Goal: Task Accomplishment & Management: Complete application form

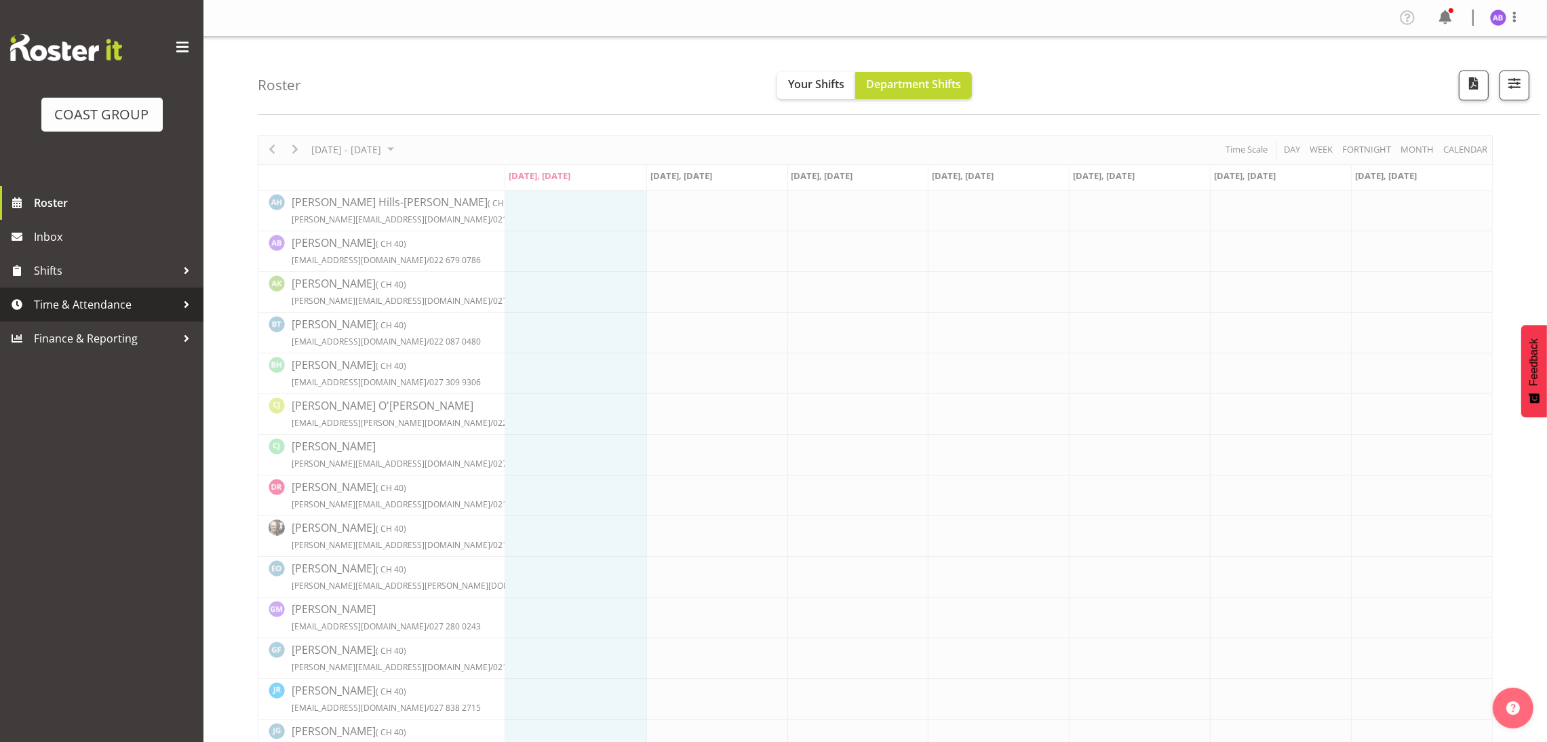
click at [150, 313] on span "Time & Attendance" at bounding box center [105, 304] width 142 height 20
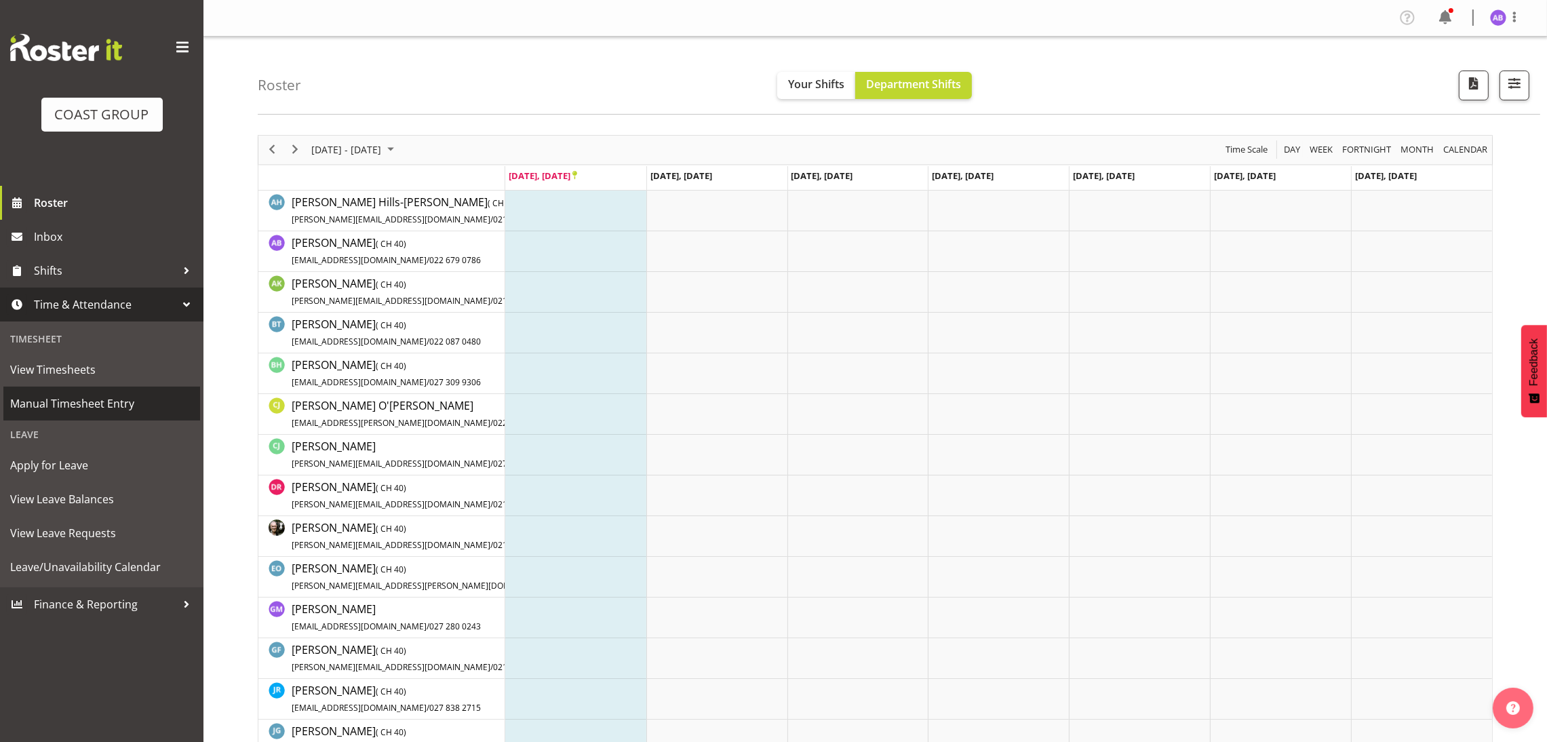
click at [127, 396] on span "Manual Timesheet Entry" at bounding box center [101, 403] width 183 height 20
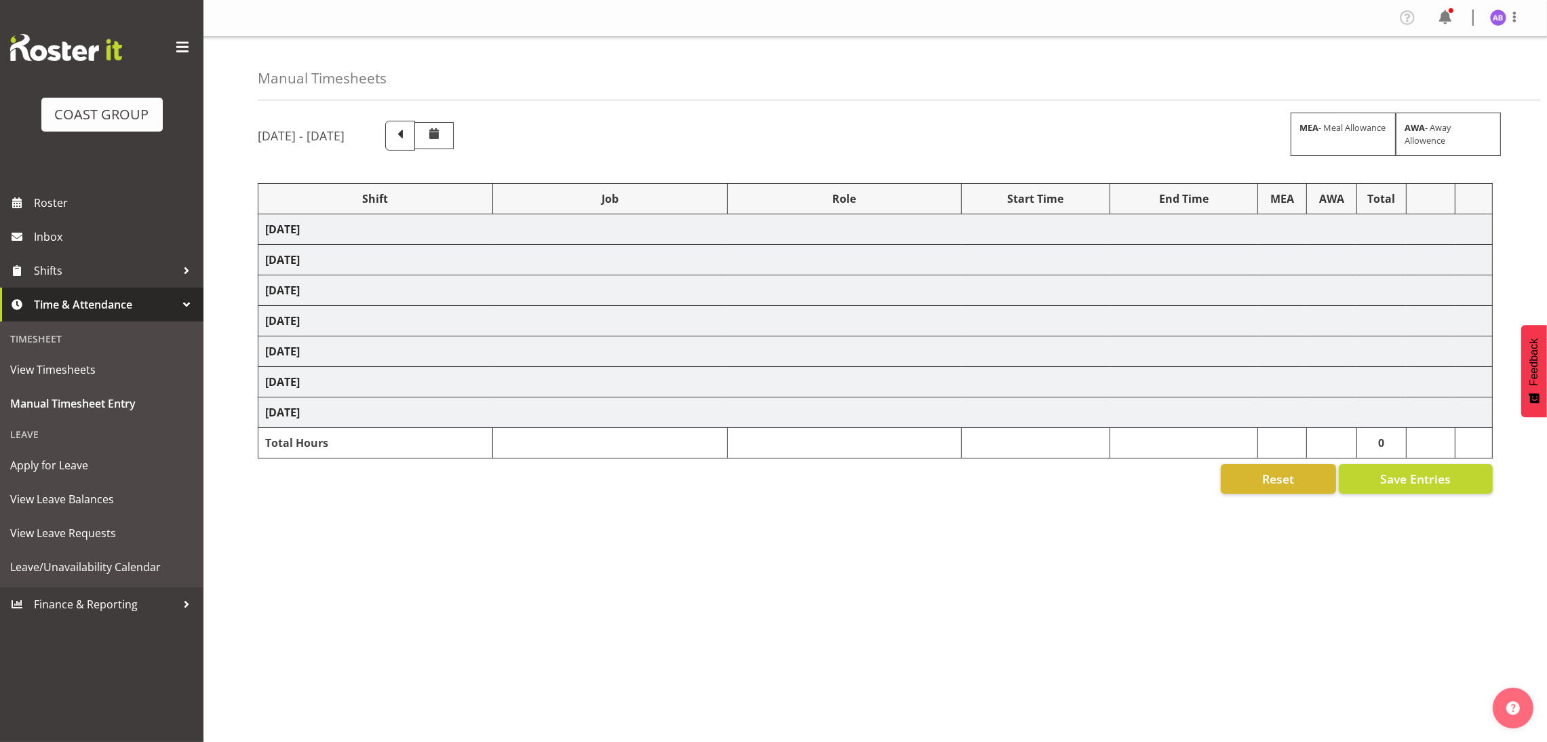
select select "624"
select select "16"
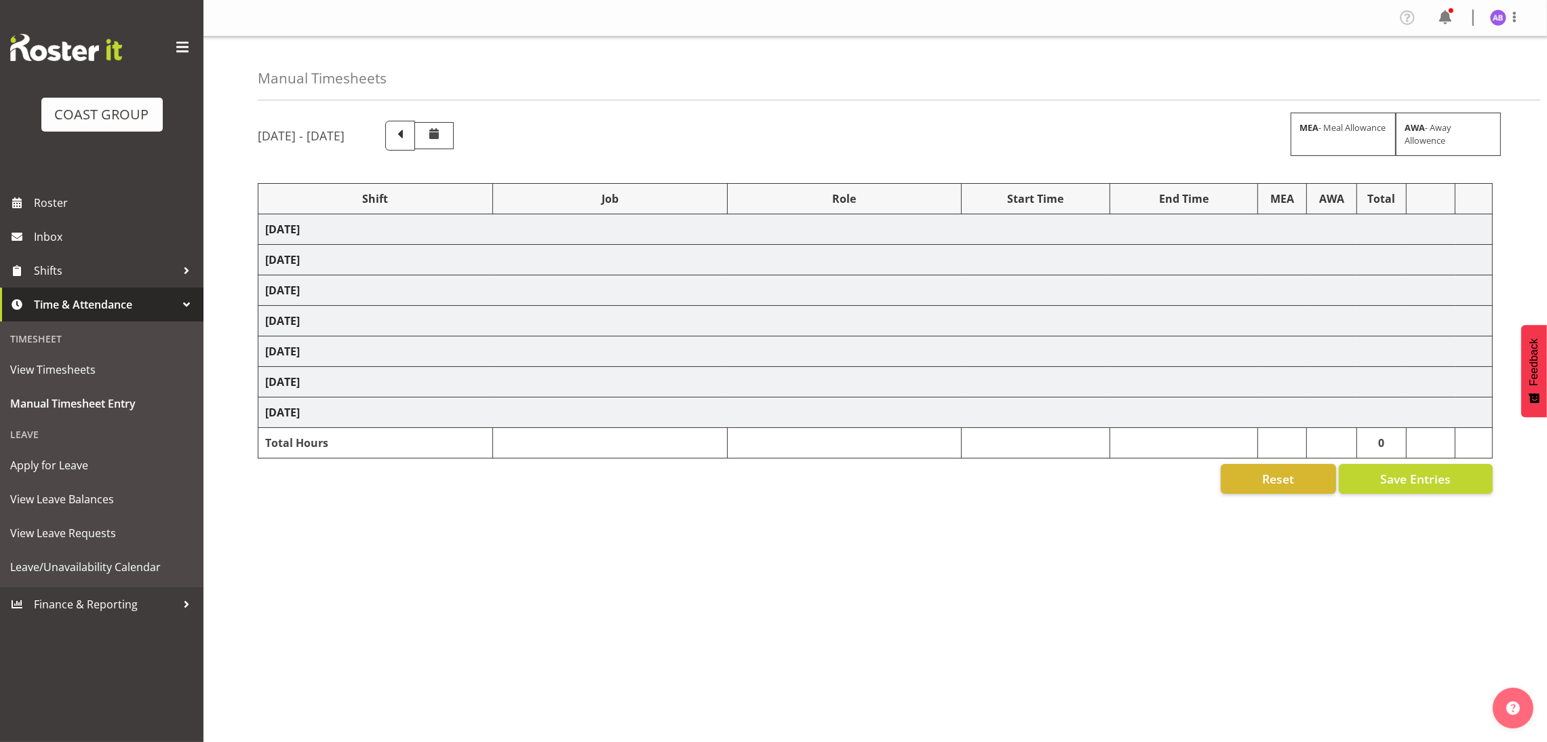
select select "30"
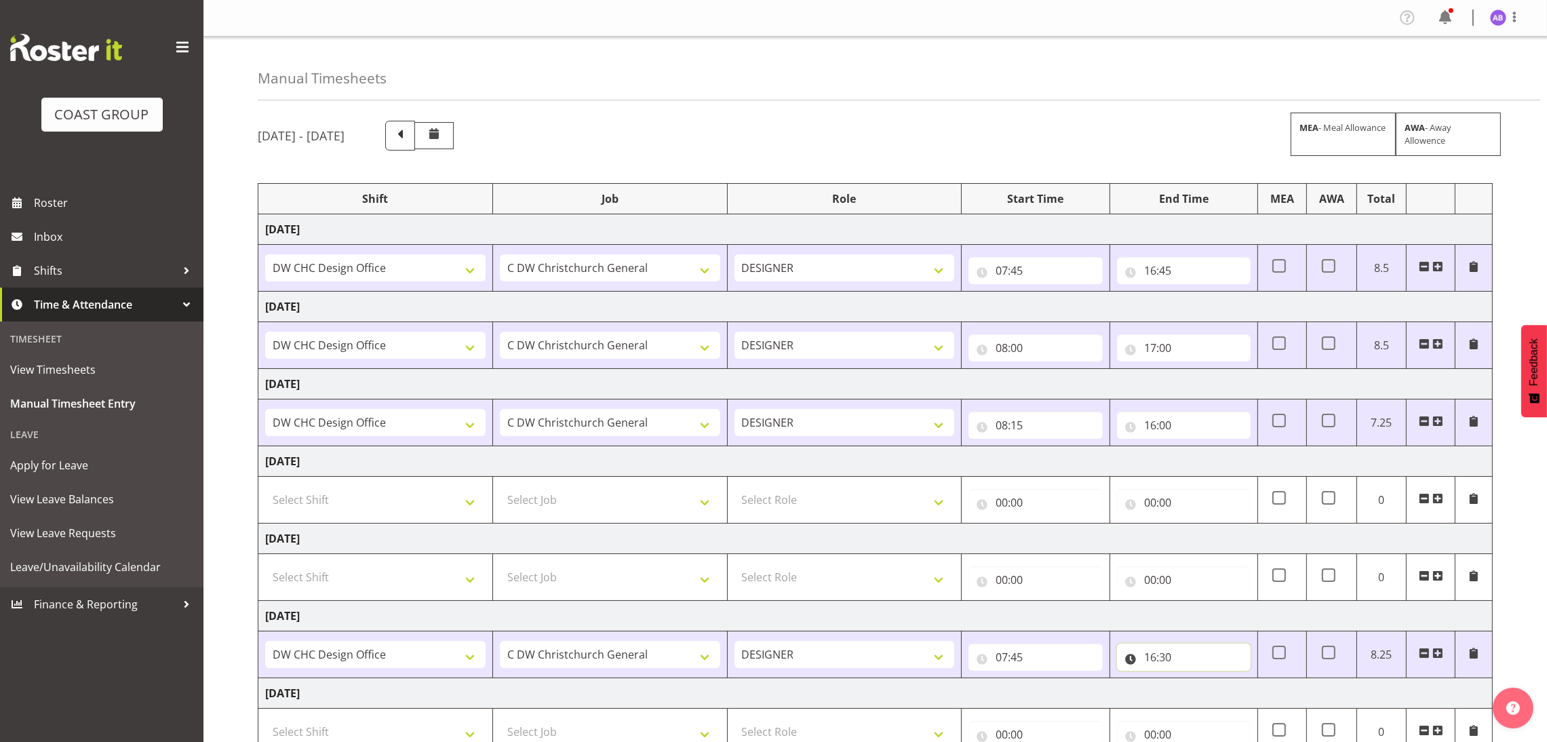
click at [1207, 657] on input "16:30" at bounding box center [1184, 657] width 134 height 27
click at [1215, 697] on select "00 01 02 03 04 05 06 07 08 09 10 11 12 13 14 15 16 17 18 19 20 21 22 23" at bounding box center [1209, 692] width 31 height 27
select select "17"
click at [1194, 681] on select "00 01 02 03 04 05 06 07 08 09 10 11 12 13 14 15 16 17 18 19 20 21 22 23" at bounding box center [1209, 692] width 31 height 27
type input "17:30"
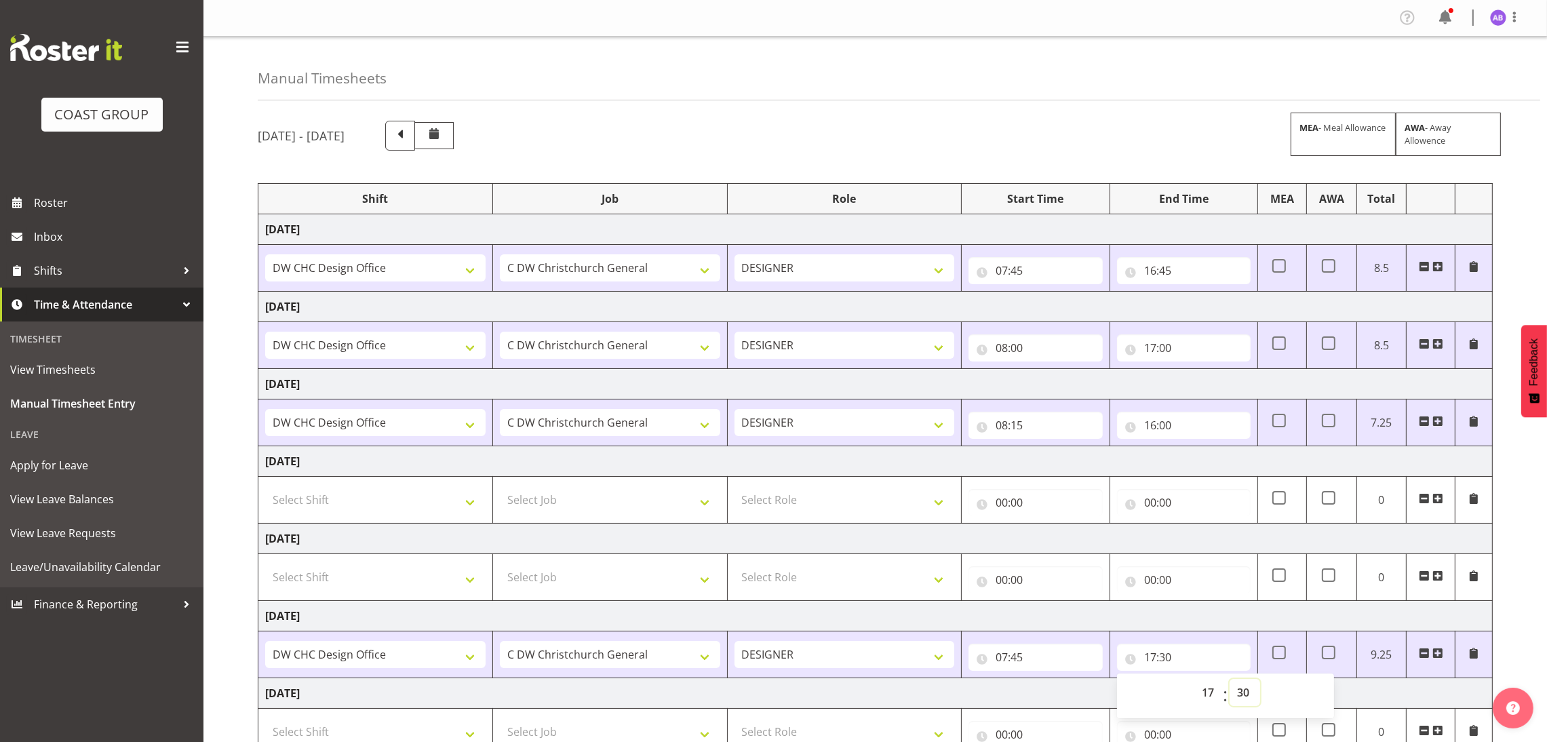
click at [1247, 698] on select "00 01 02 03 04 05 06 07 08 09 10 11 12 13 14 15 16 17 18 19 20 21 22 23 24 25 2…" at bounding box center [1245, 692] width 31 height 27
select select "0"
click at [1230, 681] on select "00 01 02 03 04 05 06 07 08 09 10 11 12 13 14 15 16 17 18 19 20 21 22 23 24 25 2…" at bounding box center [1245, 692] width 31 height 27
type input "17:00"
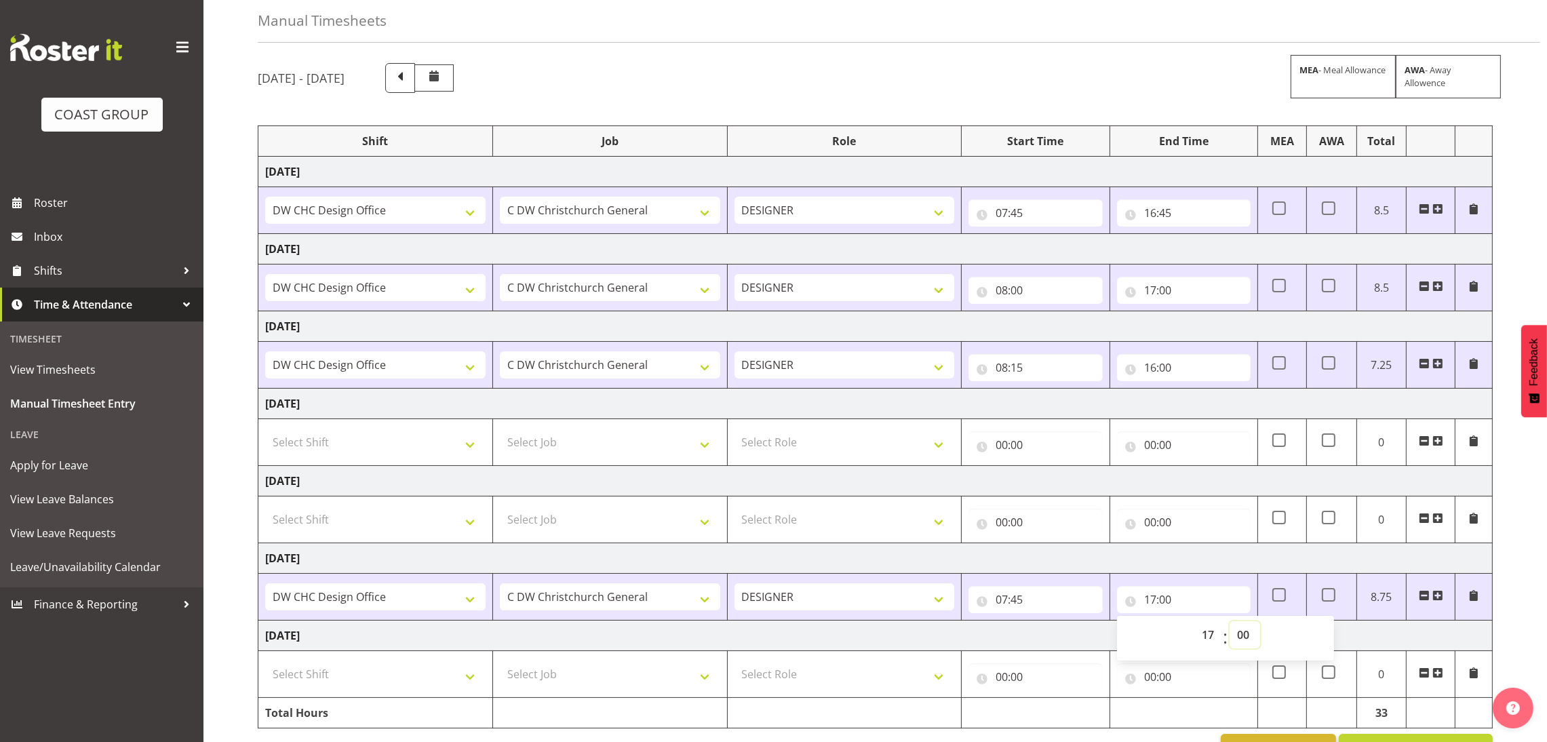
scroll to position [107, 0]
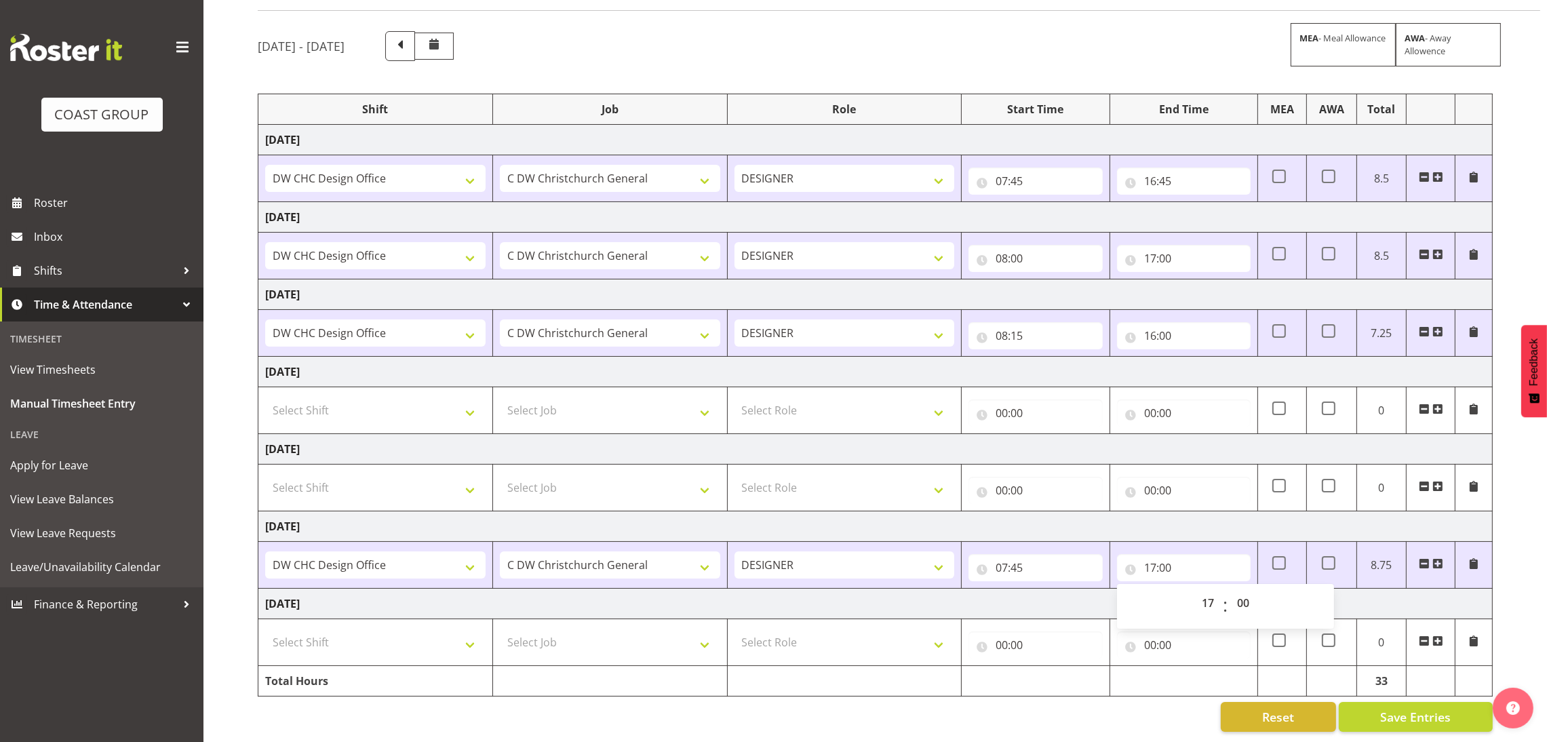
click at [1438, 558] on span at bounding box center [1437, 563] width 11 height 11
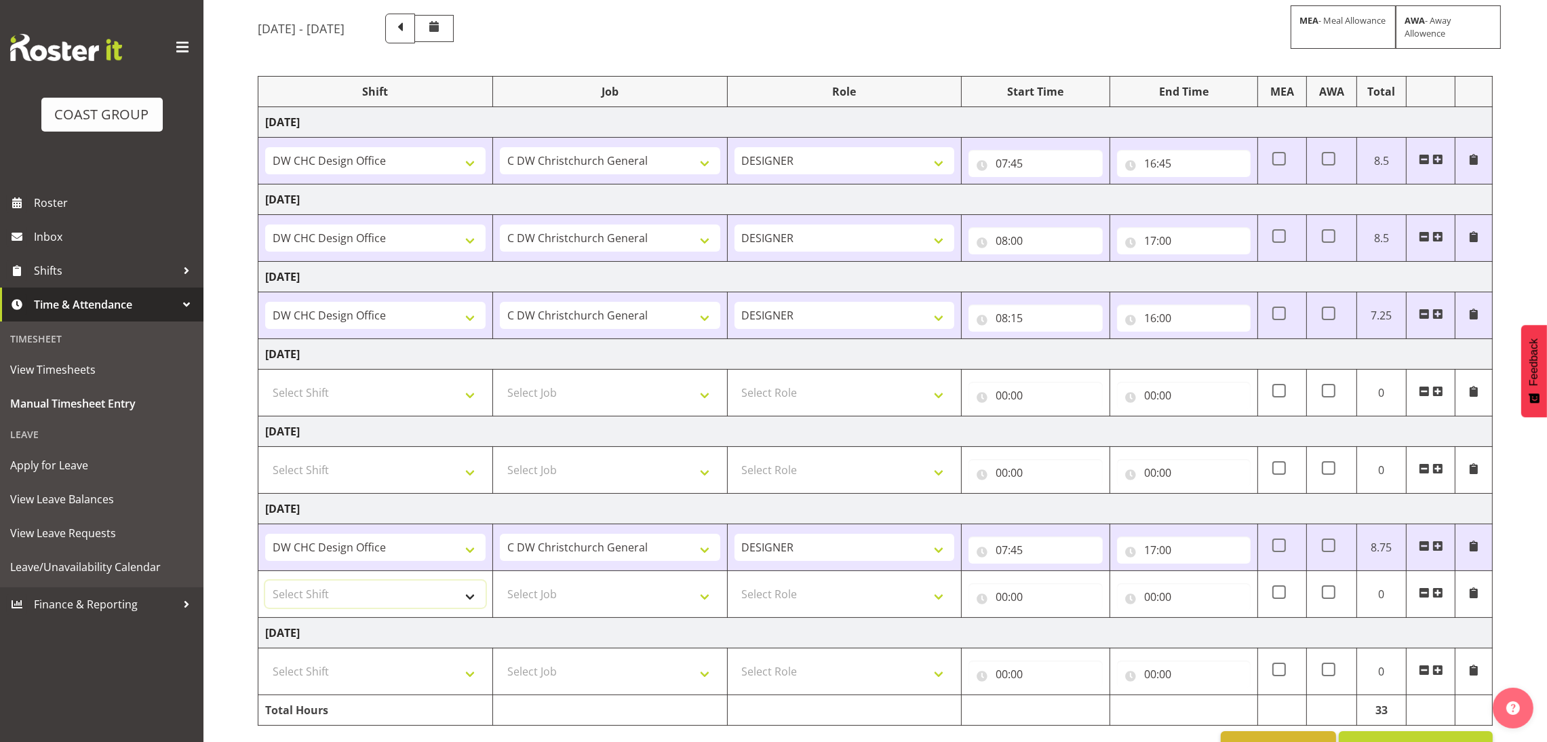
click at [453, 606] on select "Select Shift DW CHC Design Office DW CHC General Work Aug DW CHC General Work D…" at bounding box center [375, 594] width 220 height 27
select select "1512"
click at [265, 583] on select "Select Shift DW CHC Design Office DW CHC General Work Aug DW CHC General Work D…" at bounding box center [375, 594] width 220 height 27
click at [604, 588] on select "Select Job 1 Carlton Events 1 [PERSON_NAME][GEOGRAPHIC_DATA] 1 [PERSON_NAME][GE…" at bounding box center [610, 594] width 220 height 27
select select "624"
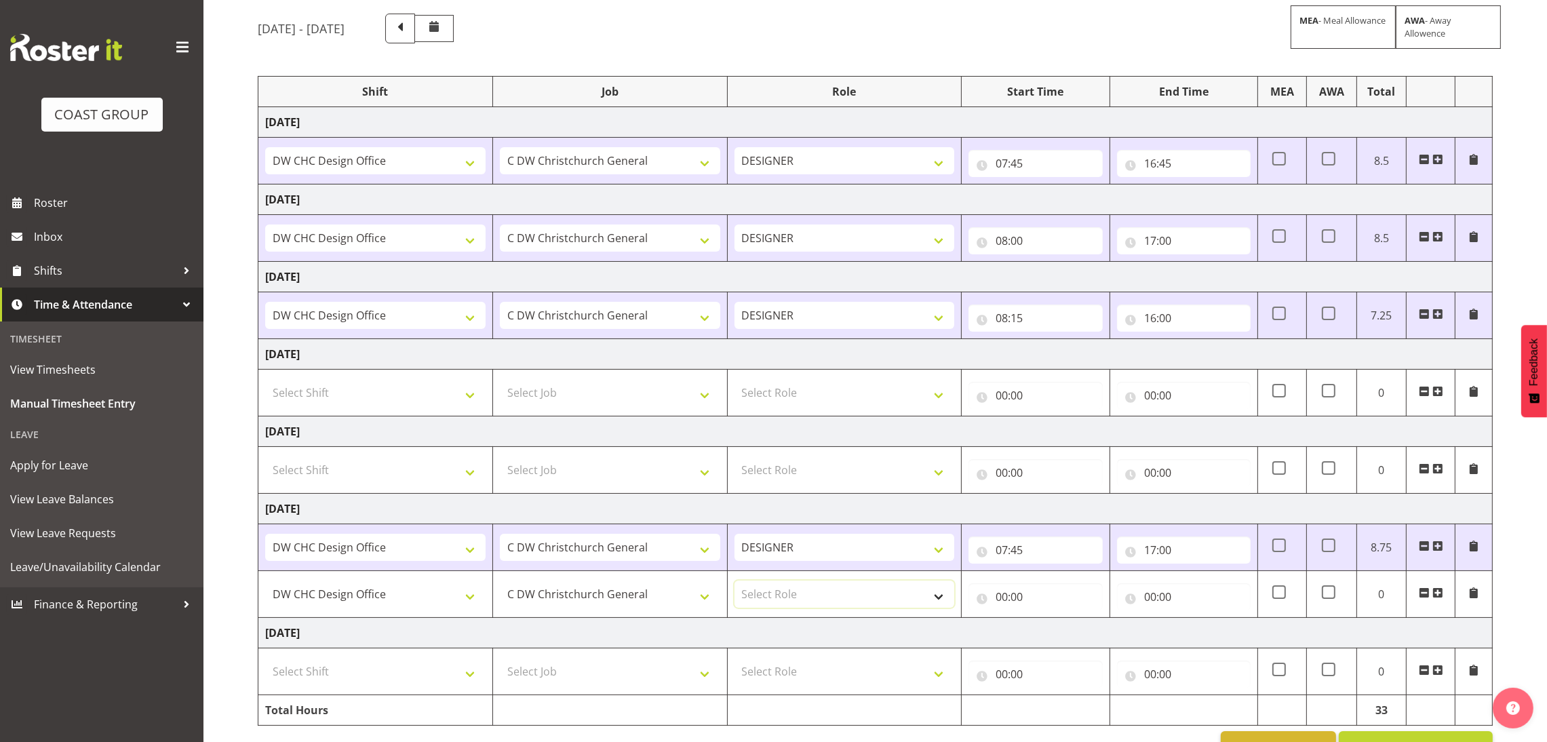
click at [804, 602] on select "Select Role DESIGNER Designer" at bounding box center [844, 594] width 220 height 27
select select "215"
click at [734, 583] on select "Select Role DESIGNER Designer" at bounding box center [844, 594] width 220 height 27
drag, startPoint x: 967, startPoint y: 625, endPoint x: 1023, endPoint y: 606, distance: 58.6
click at [968, 625] on td "[DATE]" at bounding box center [875, 633] width 1234 height 31
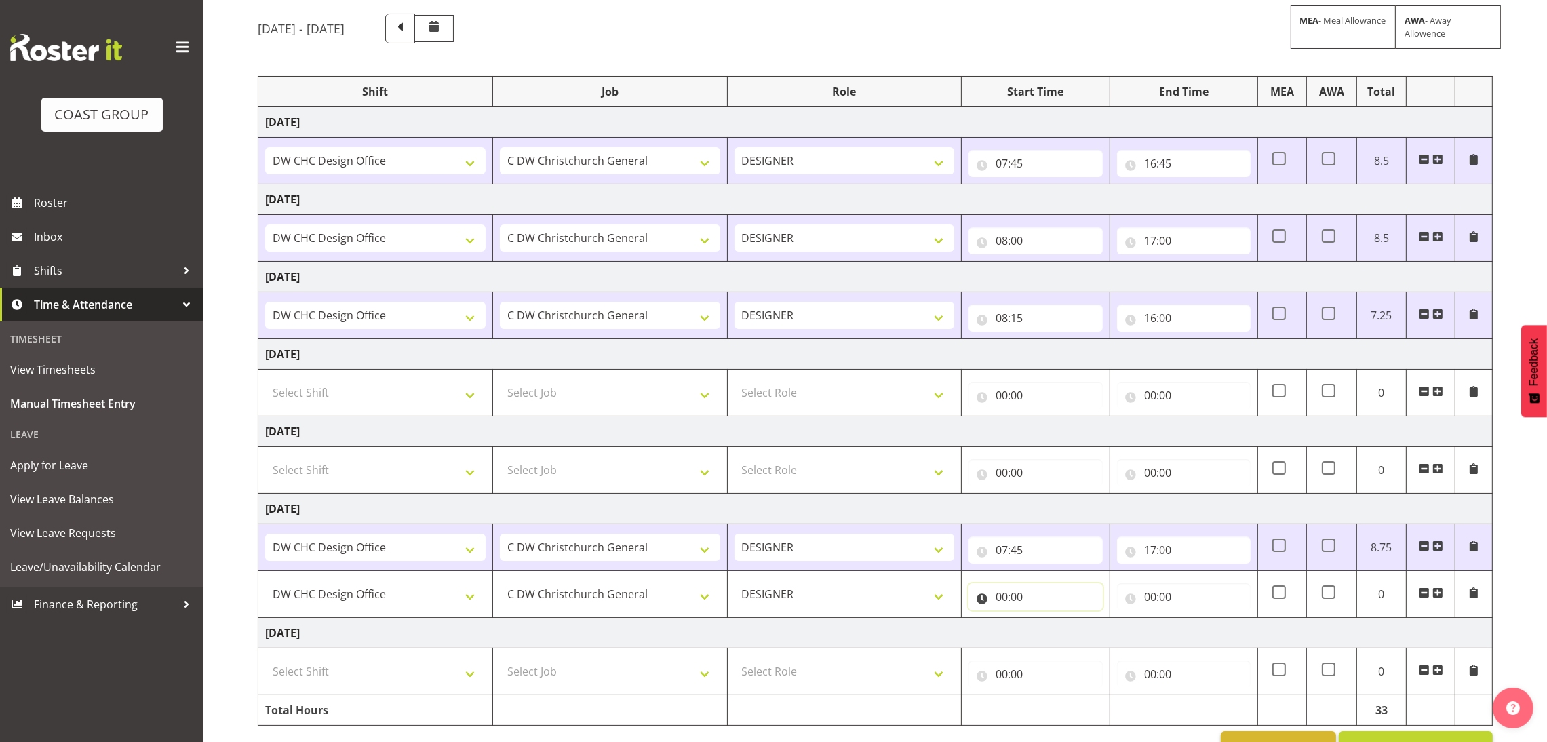
click at [1023, 606] on input "00:00" at bounding box center [1035, 596] width 134 height 27
click at [1061, 644] on select "00 01 02 03 04 05 06 07 08 09 10 11 12 13 14 15 16 17 18 19 20 21 22 23" at bounding box center [1061, 632] width 31 height 27
select select "20"
click at [1046, 621] on select "00 01 02 03 04 05 06 07 08 09 10 11 12 13 14 15 16 17 18 19 20 21 22 23" at bounding box center [1061, 632] width 31 height 27
type input "20:00"
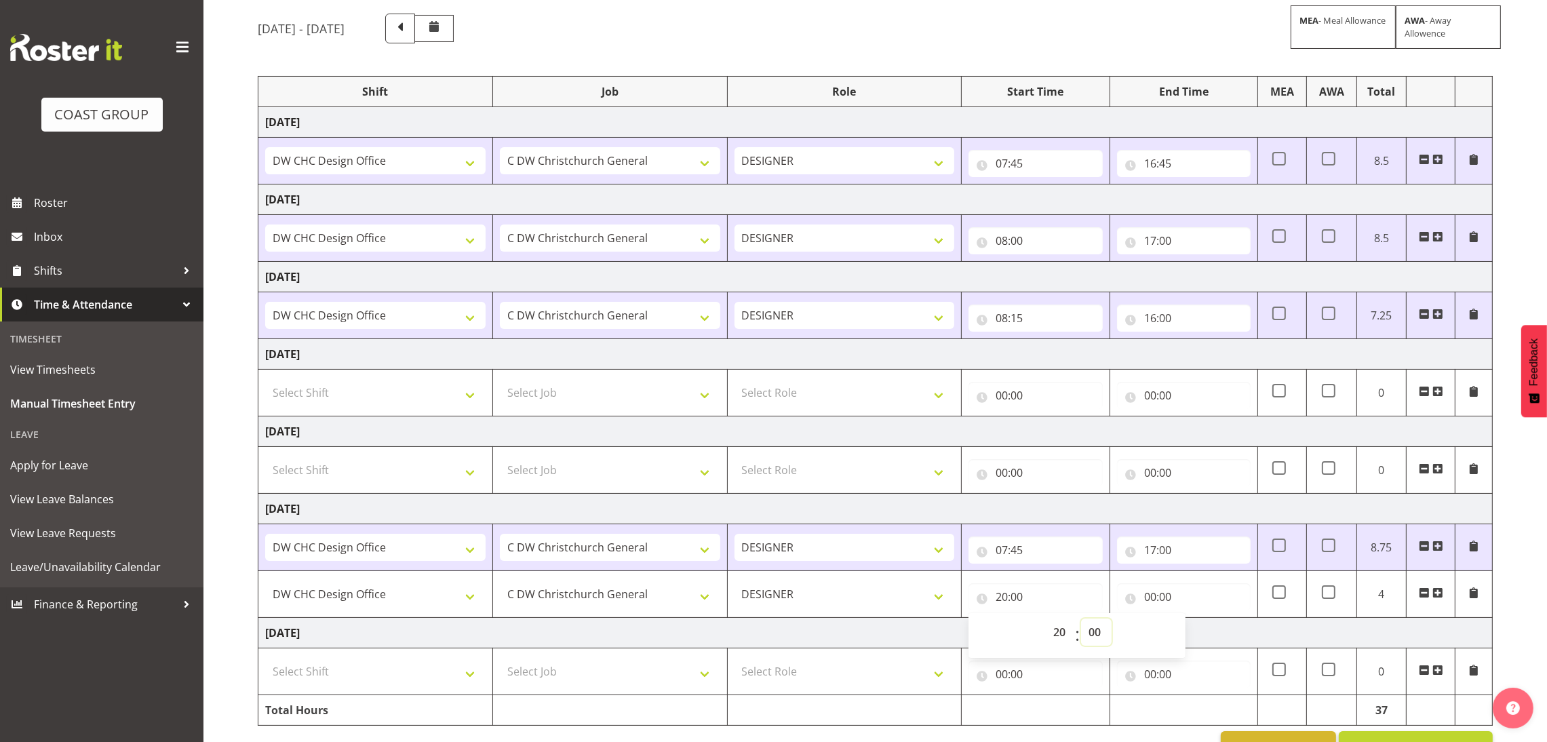
click at [1090, 629] on select "00 01 02 03 04 05 06 07 08 09 10 11 12 13 14 15 16 17 18 19 20 21 22 23 24 25 2…" at bounding box center [1096, 632] width 31 height 27
select select "30"
click at [1081, 621] on select "00 01 02 03 04 05 06 07 08 09 10 11 12 13 14 15 16 17 18 19 20 21 22 23 24 25 2…" at bounding box center [1096, 632] width 31 height 27
type input "20:30"
click at [1169, 598] on input "00:00" at bounding box center [1184, 596] width 134 height 27
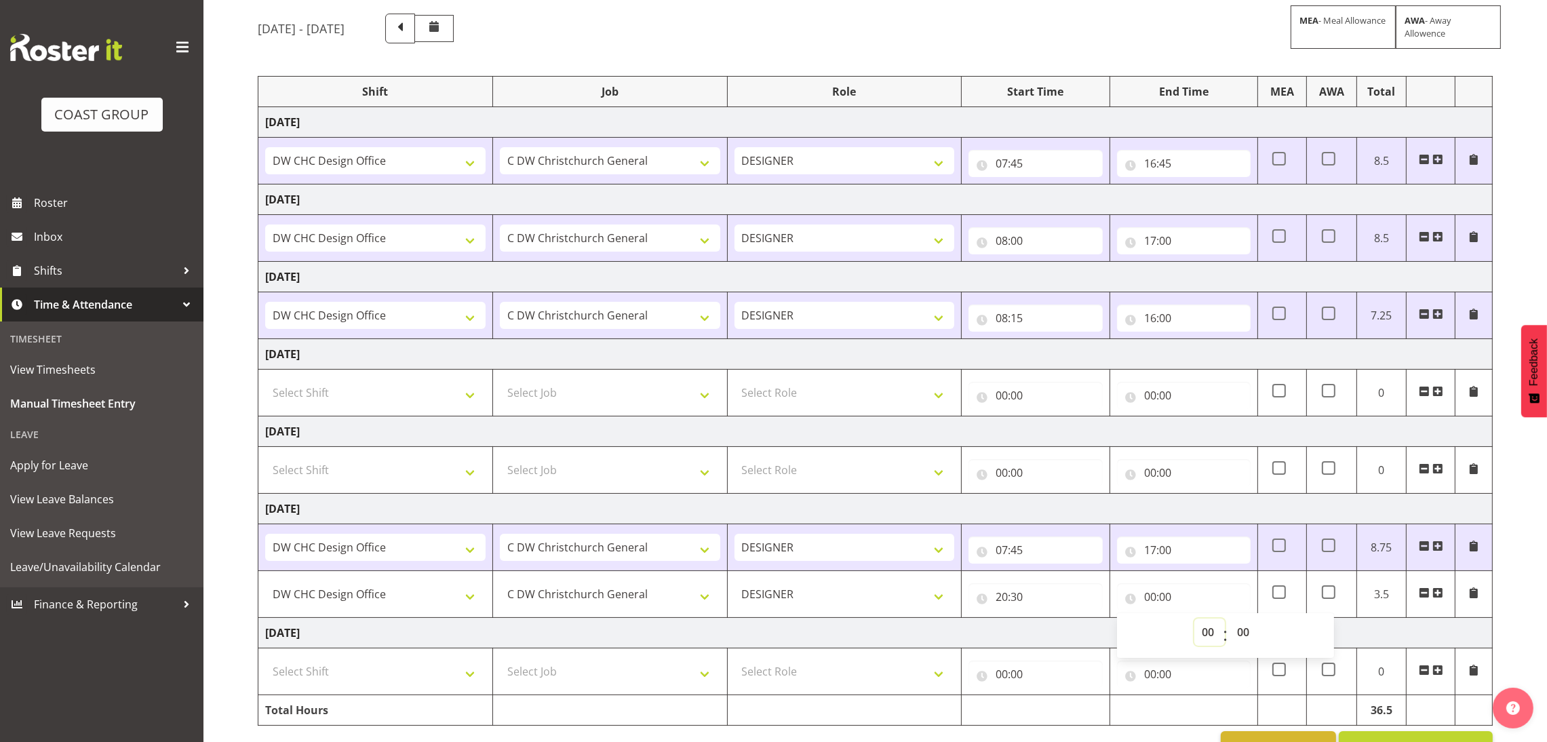
click at [1199, 626] on select "00 01 02 03 04 05 06 07 08 09 10 11 12 13 14 15 16 17 18 19 20 21 22 23" at bounding box center [1209, 632] width 31 height 27
select select "21"
click at [1194, 621] on select "00 01 02 03 04 05 06 07 08 09 10 11 12 13 14 15 16 17 18 19 20 21 22 23" at bounding box center [1209, 632] width 31 height 27
type input "21:00"
click at [1259, 640] on select "00 01 02 03 04 05 06 07 08 09 10 11 12 13 14 15 16 17 18 19 20 21 22 23 24 25 2…" at bounding box center [1245, 632] width 31 height 27
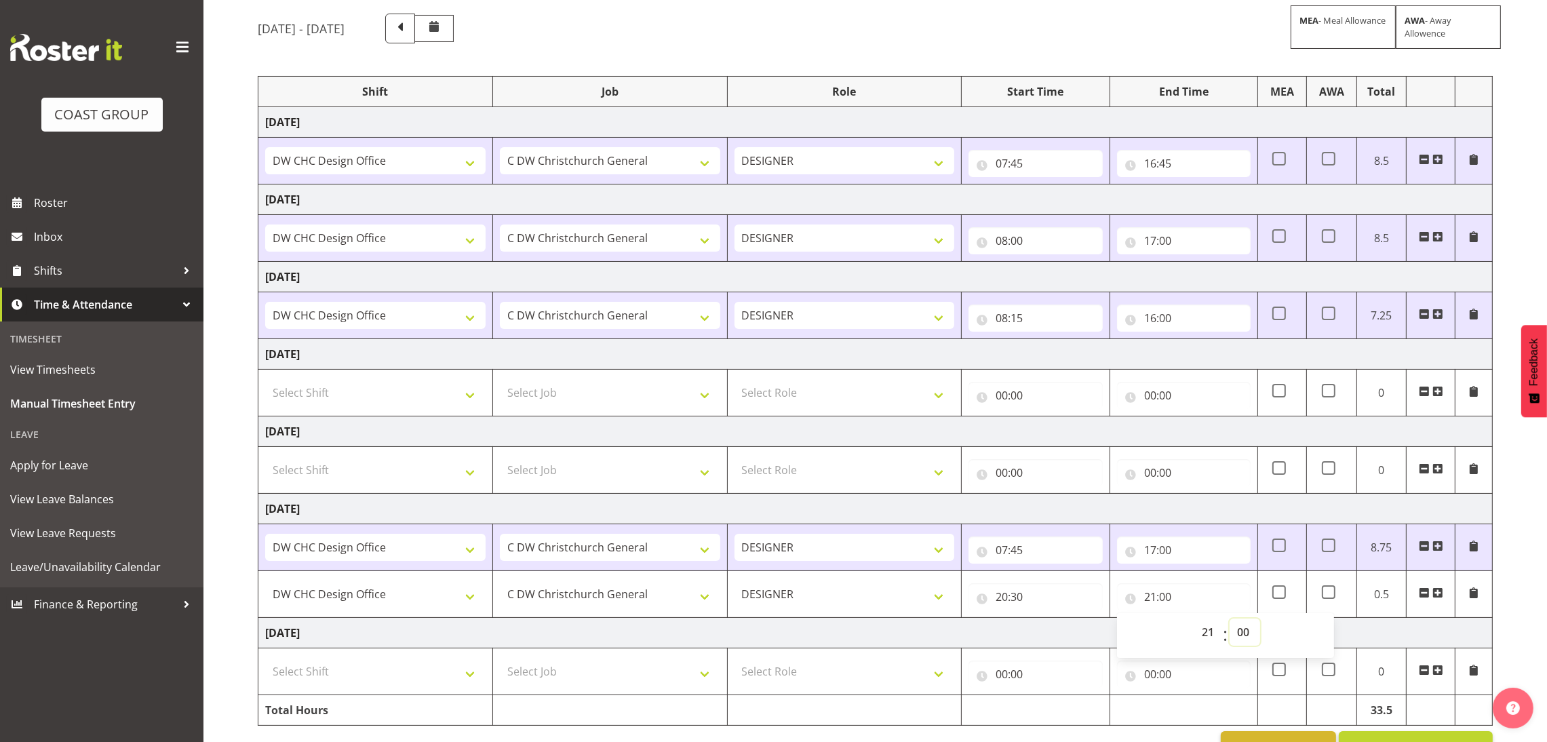
select select "30"
click at [1230, 621] on select "00 01 02 03 04 05 06 07 08 09 10 11 12 13 14 15 16 17 18 19 20 21 22 23 24 25 2…" at bounding box center [1245, 632] width 31 height 27
type input "21:30"
click at [1219, 599] on input "21:30" at bounding box center [1184, 596] width 134 height 27
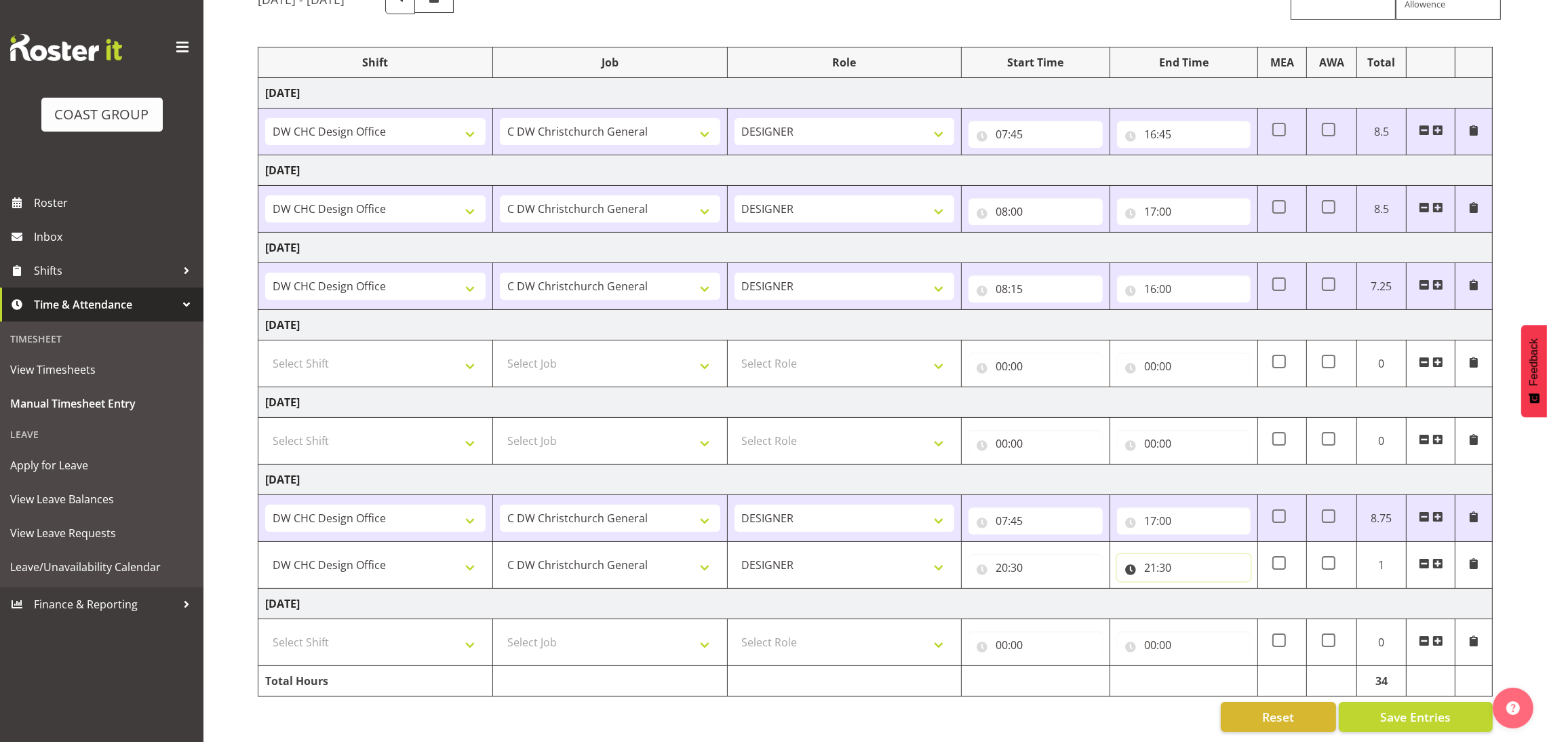
scroll to position [154, 0]
click at [1443, 702] on button "Save Entries" at bounding box center [1416, 717] width 154 height 30
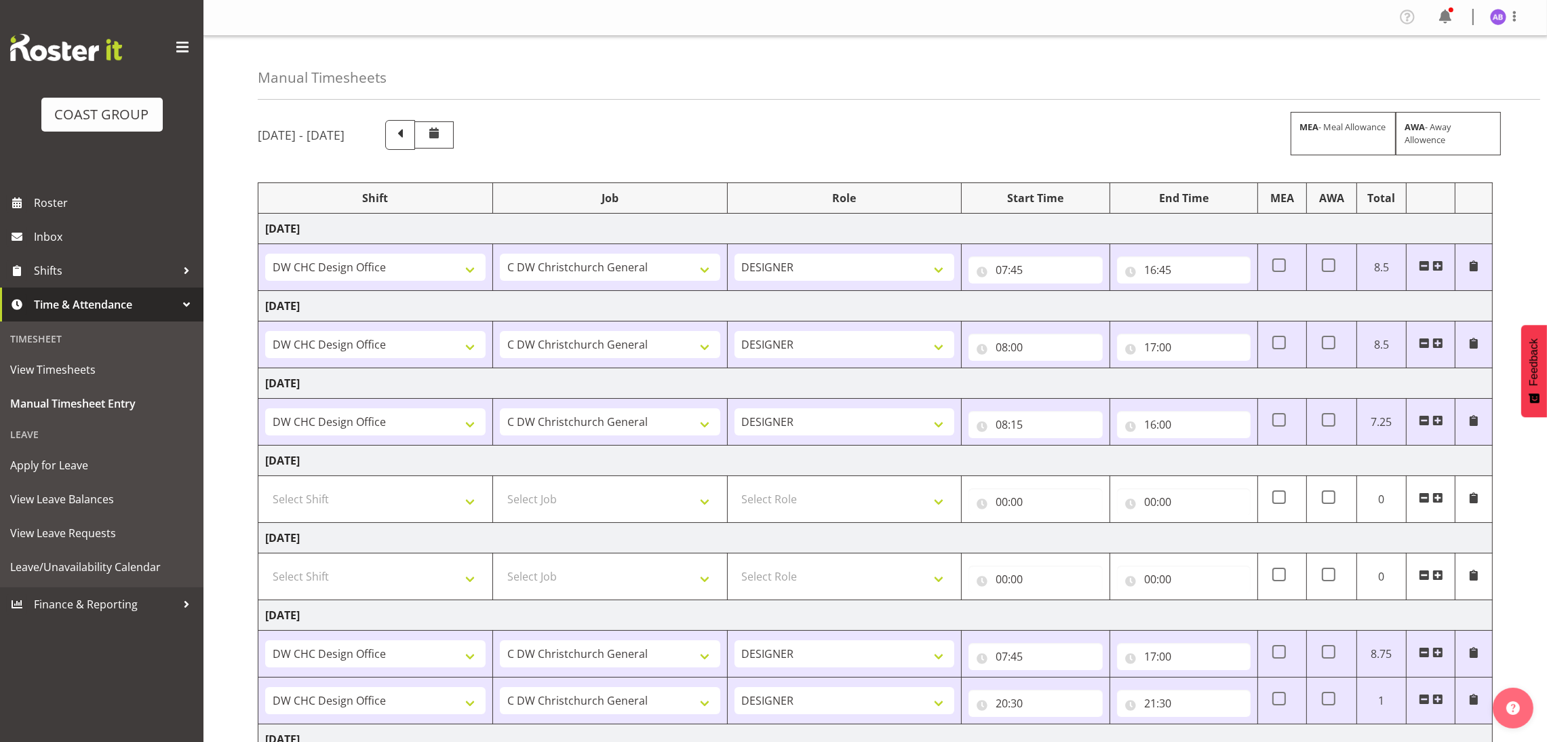
scroll to position [0, 0]
click at [1512, 13] on span at bounding box center [1514, 17] width 16 height 16
click at [1494, 74] on link "Log Out" at bounding box center [1457, 71] width 130 height 24
